Goal: Task Accomplishment & Management: Use online tool/utility

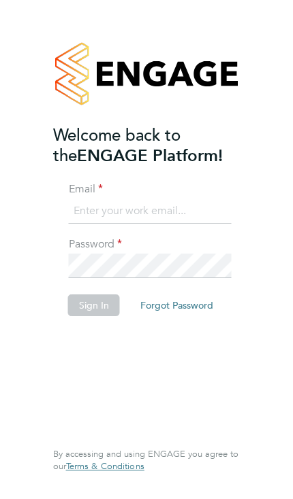
click at [190, 222] on input at bounding box center [150, 211] width 163 height 24
type input "[EMAIL_ADDRESS][DOMAIN_NAME]"
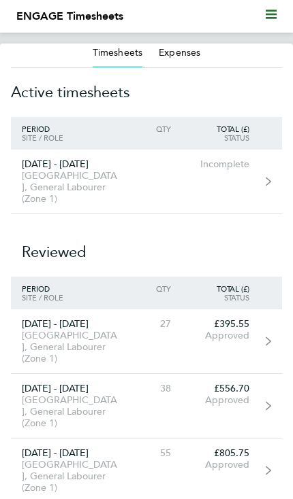
click at [229, 171] on link "[DATE] - [DATE] [GEOGRAPHIC_DATA], General Labourer (Zone 1) Incomplete" at bounding box center [146, 182] width 271 height 65
click at [261, 176] on link "[DATE] - [DATE] [GEOGRAPHIC_DATA], General Labourer (Zone 1) Incomplete" at bounding box center [146, 182] width 271 height 65
click at [144, 174] on link "[DATE] - [DATE] [GEOGRAPHIC_DATA], General Labourer (Zone 1) Incomplete" at bounding box center [146, 182] width 271 height 65
click at [267, 180] on icon at bounding box center [267, 182] width 5 height 10
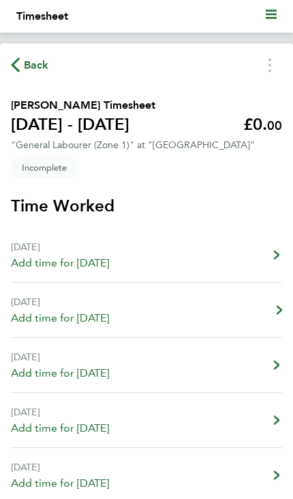
click at [181, 322] on link "[DATE] Add time for [DATE] Add time for [DATE]" at bounding box center [146, 310] width 271 height 55
click at [267, 317] on link "[DATE] Add time for [DATE] Add time for [DATE]" at bounding box center [146, 310] width 271 height 55
click at [135, 316] on link "[DATE] Add time for [DATE] Add time for [DATE]" at bounding box center [146, 310] width 271 height 55
select select "30"
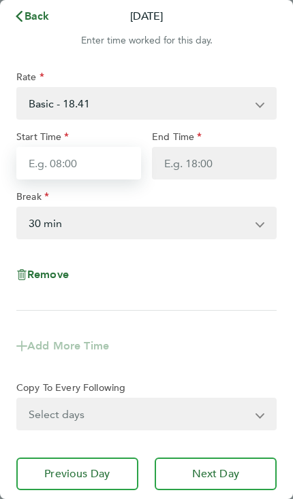
click at [71, 167] on input "Start Time" at bounding box center [78, 163] width 125 height 33
